Goal: Task Accomplishment & Management: Complete application form

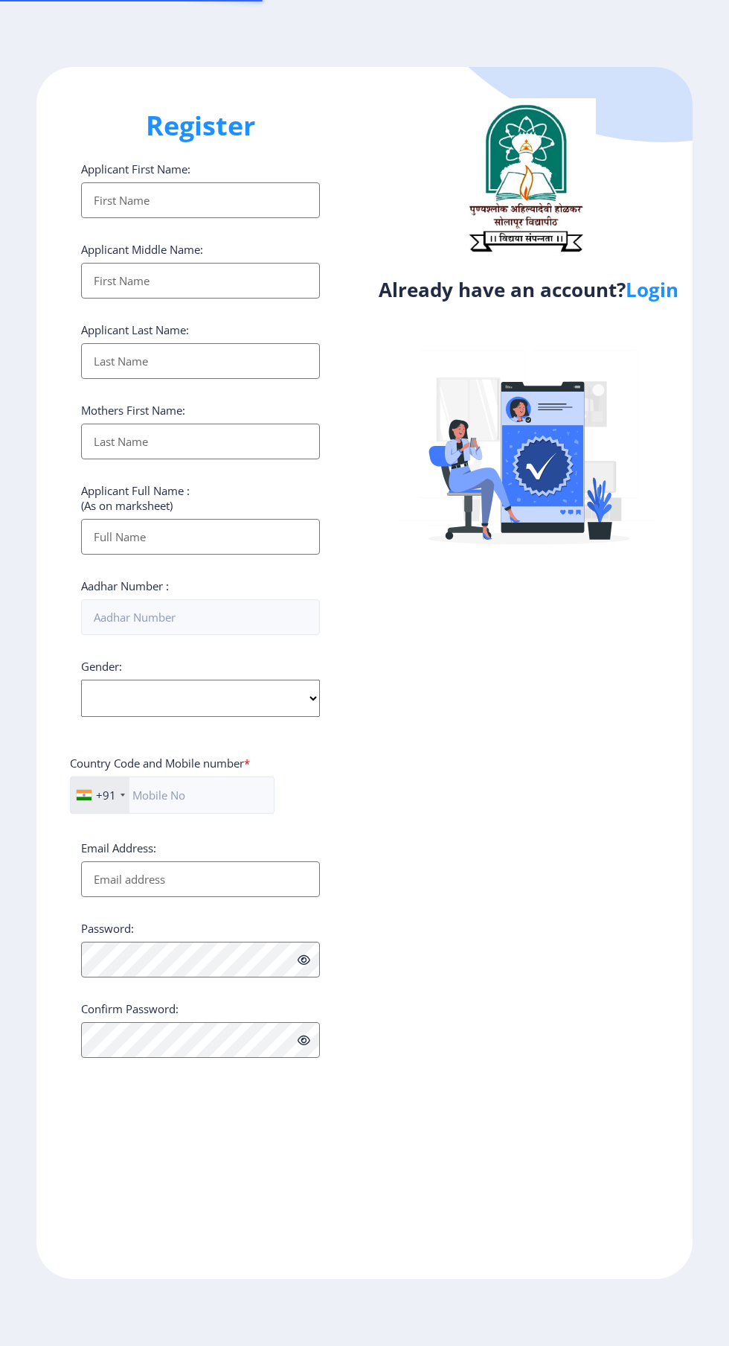
select select
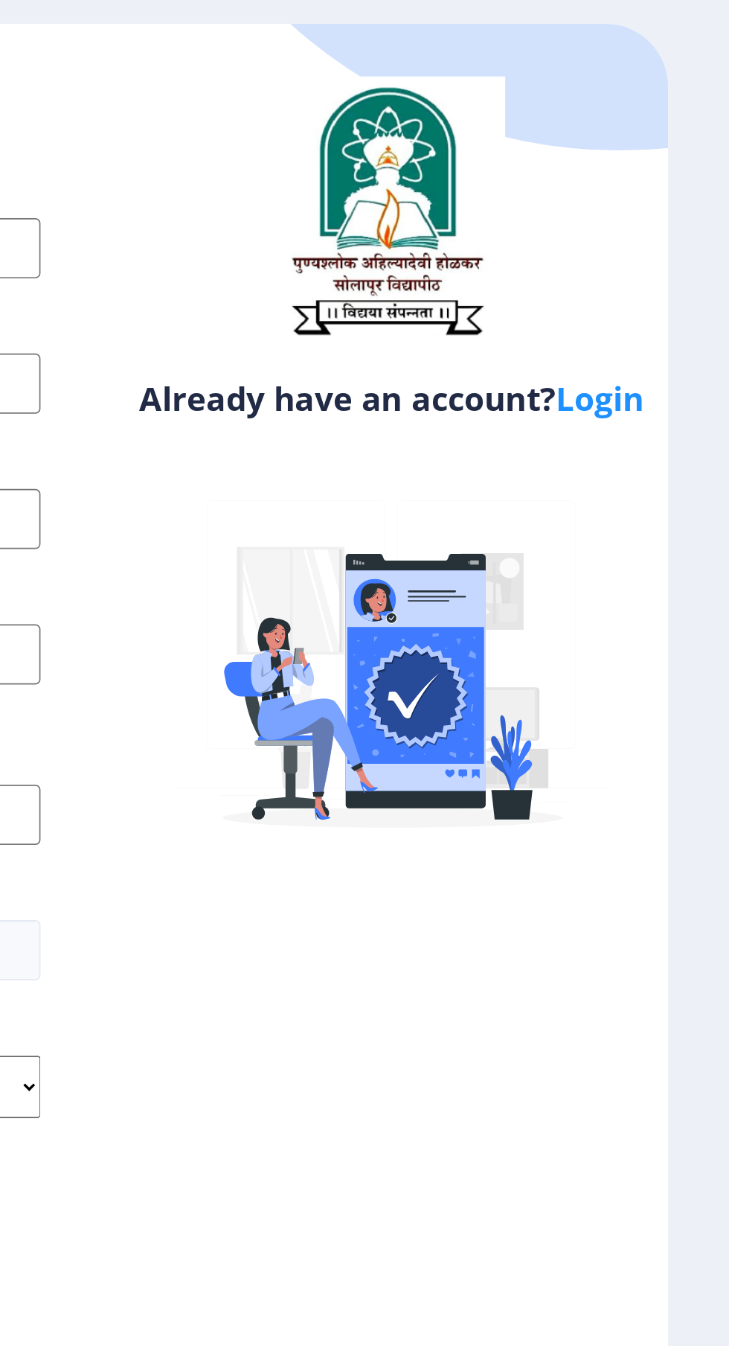
click at [665, 290] on link "Login" at bounding box center [652, 289] width 53 height 27
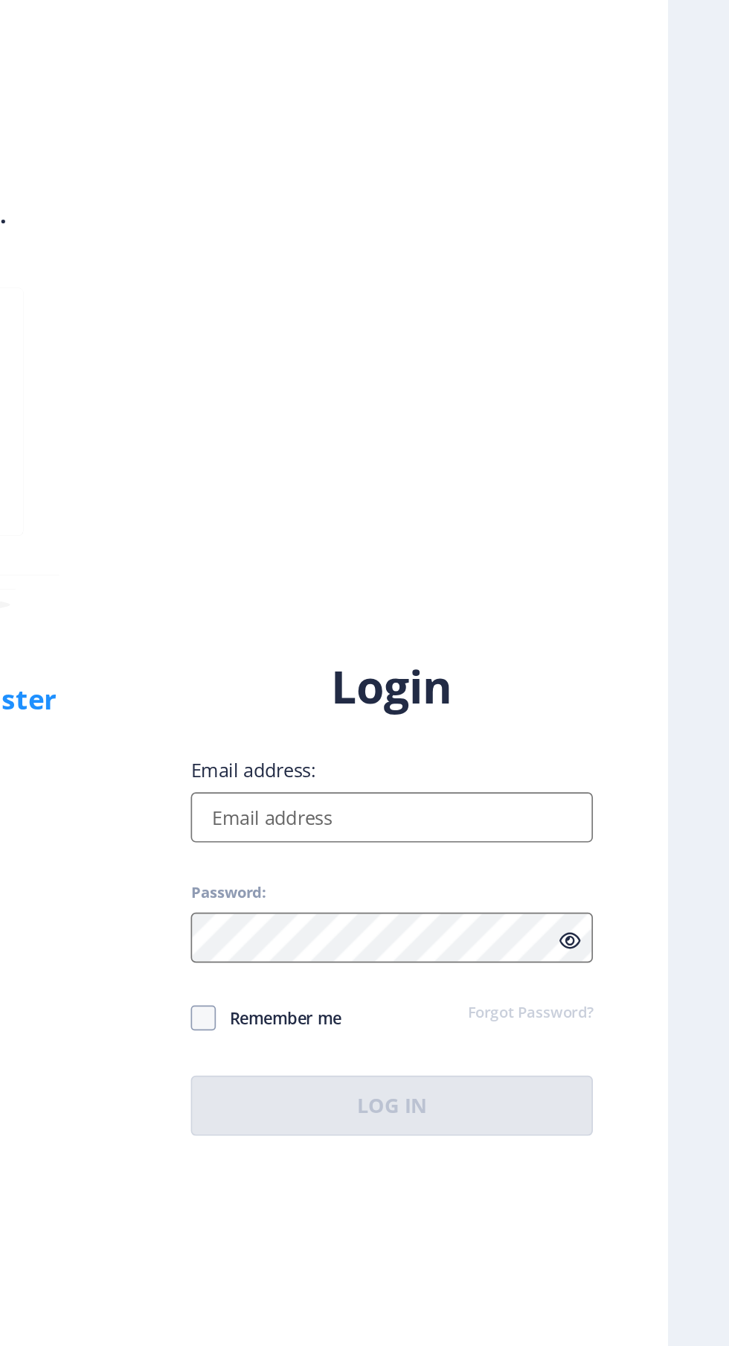
click at [526, 629] on input "Email address:" at bounding box center [528, 614] width 239 height 30
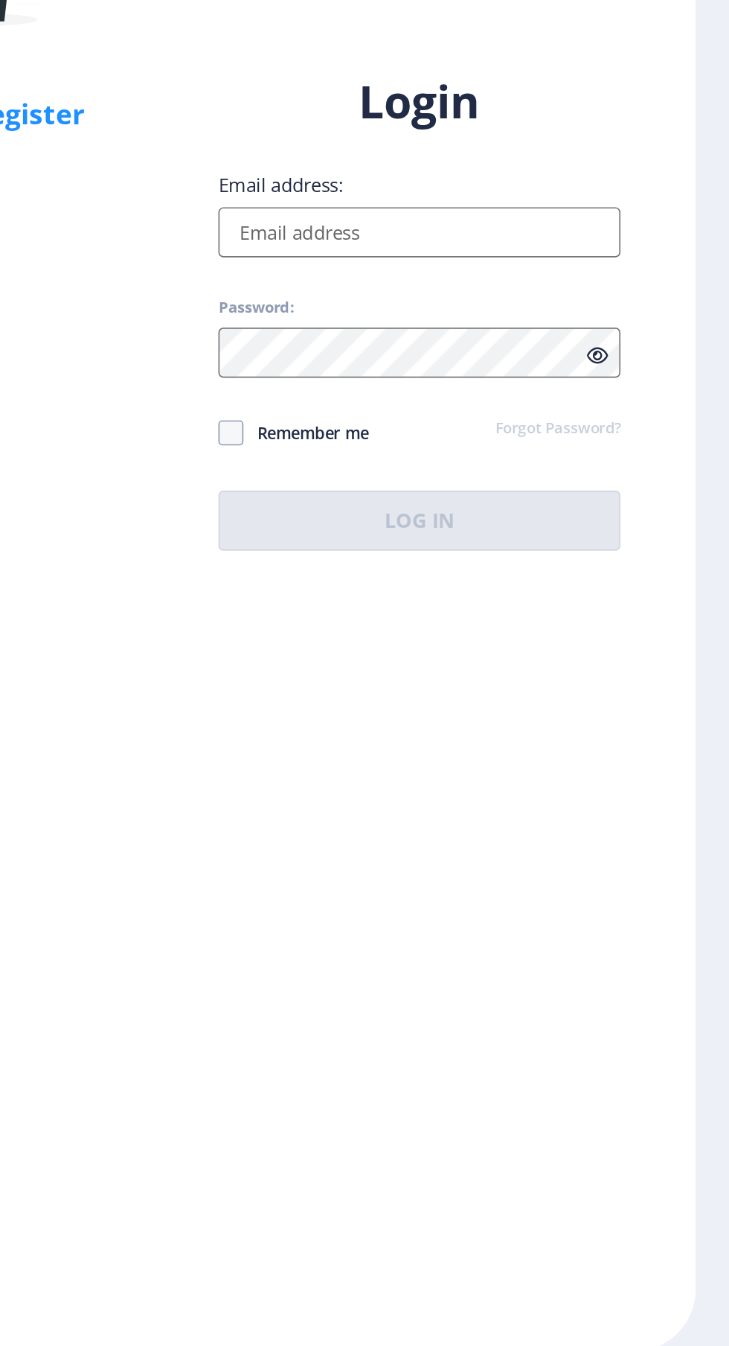
type input "[EMAIL_ADDRESS][DOMAIN_NAME]"
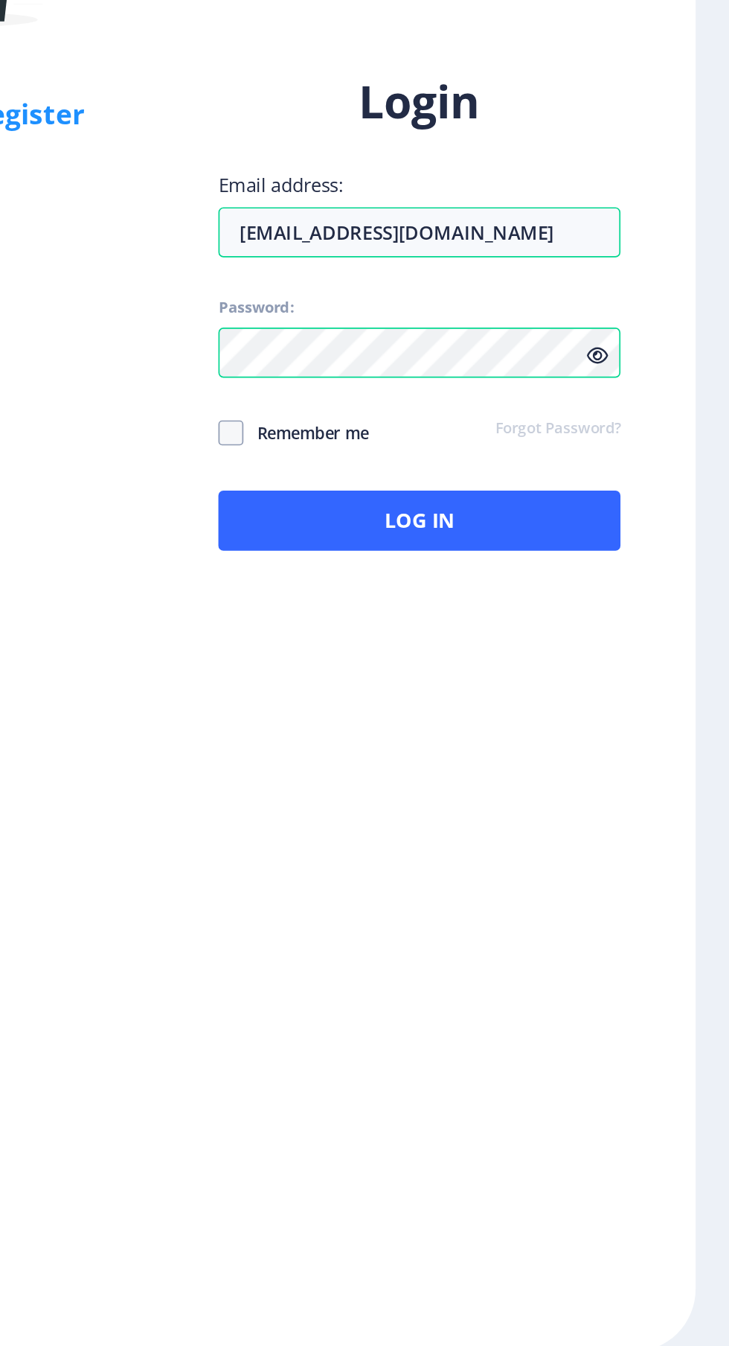
click at [422, 741] on span at bounding box center [416, 733] width 15 height 15
click at [410, 734] on input "Remember me" at bounding box center [409, 733] width 1 height 1
checkbox input "true"
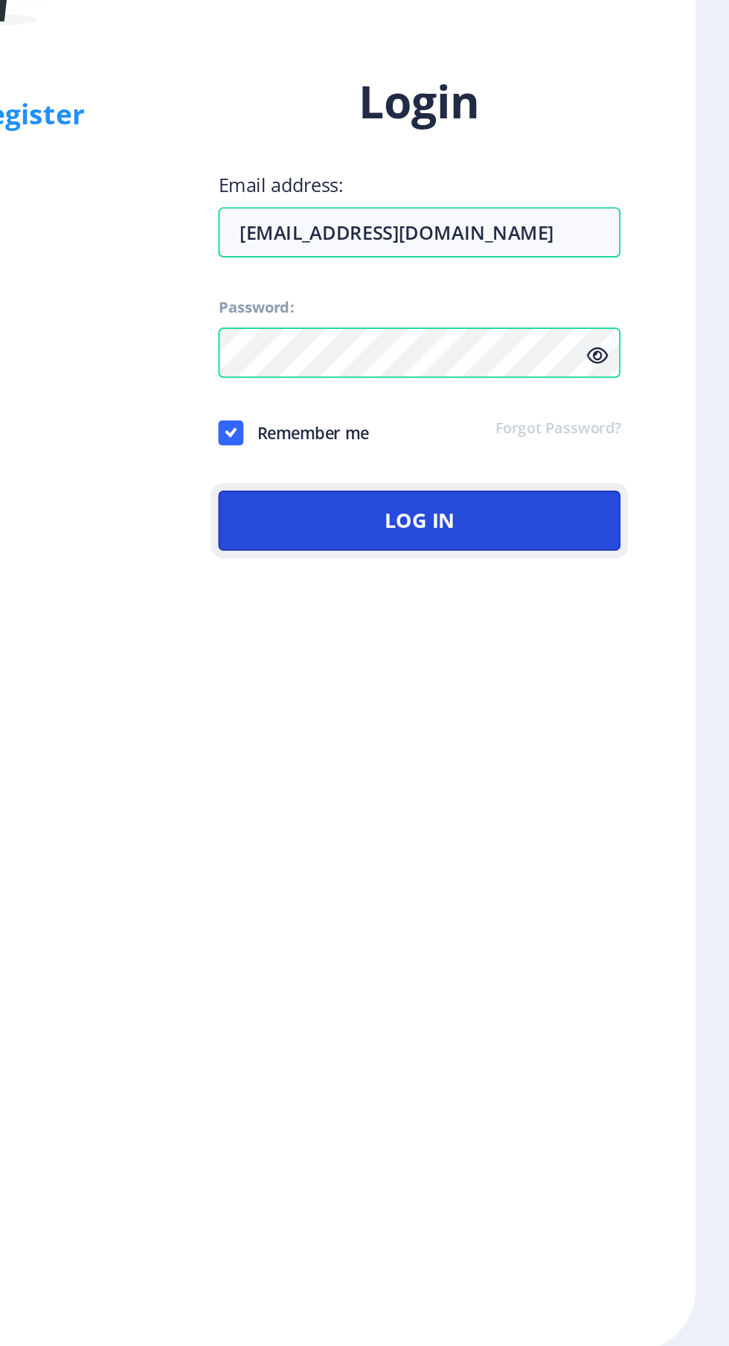
click at [544, 803] on button "Log In" at bounding box center [528, 785] width 239 height 36
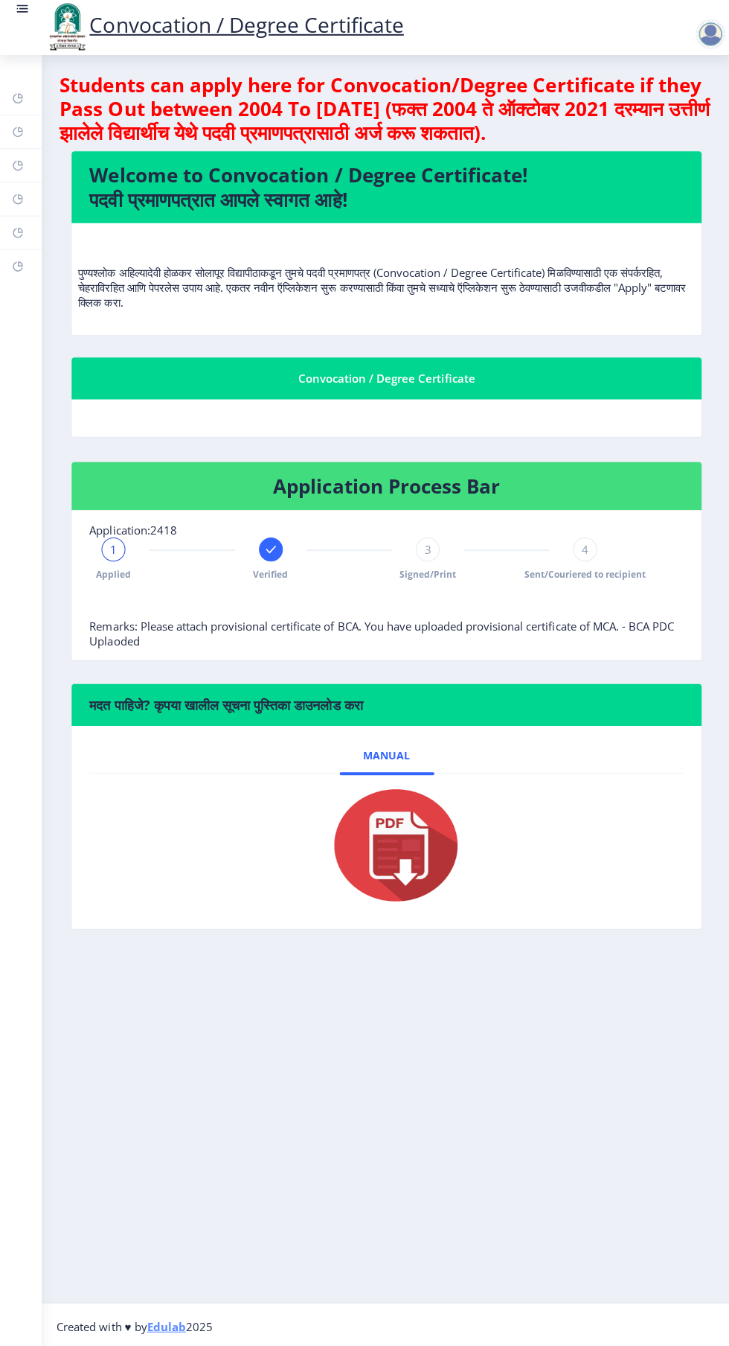
click at [17, 200] on rect at bounding box center [18, 200] width 12 height 12
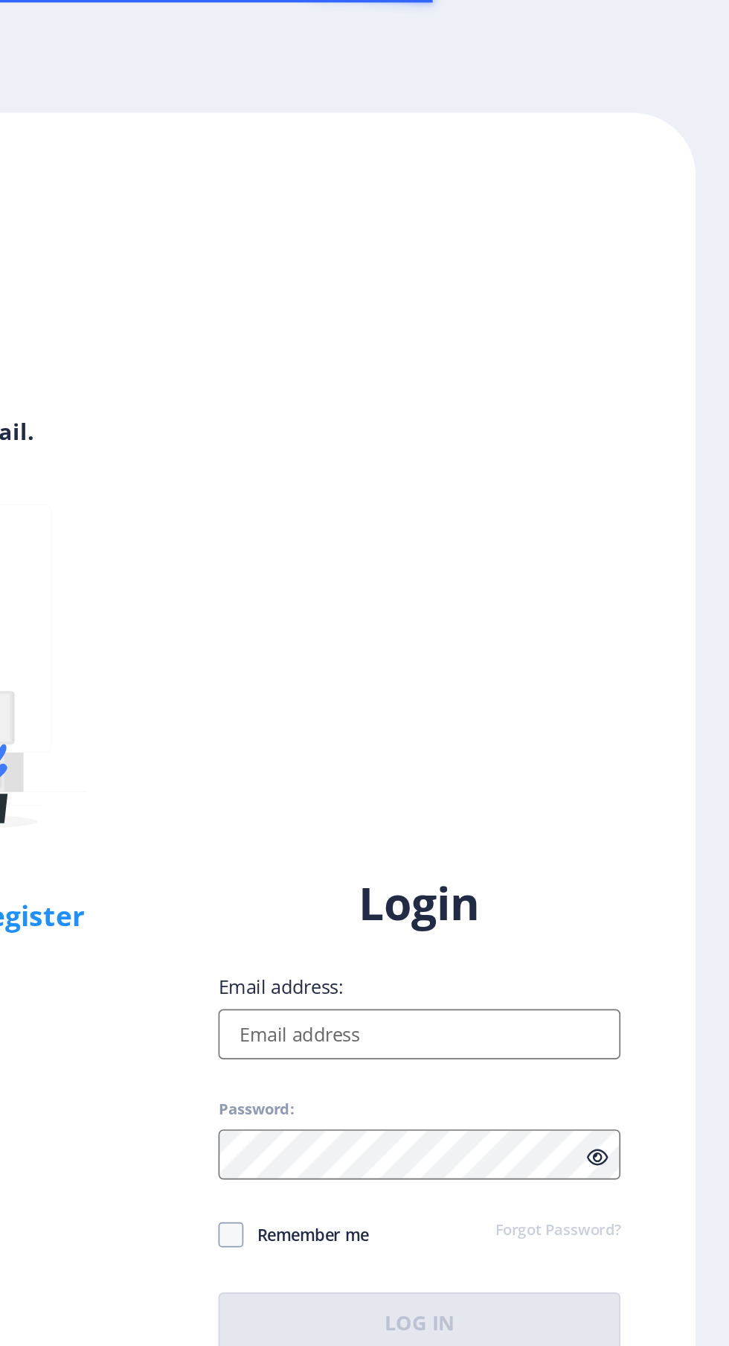
select select
